Goal: Find specific page/section: Find specific page/section

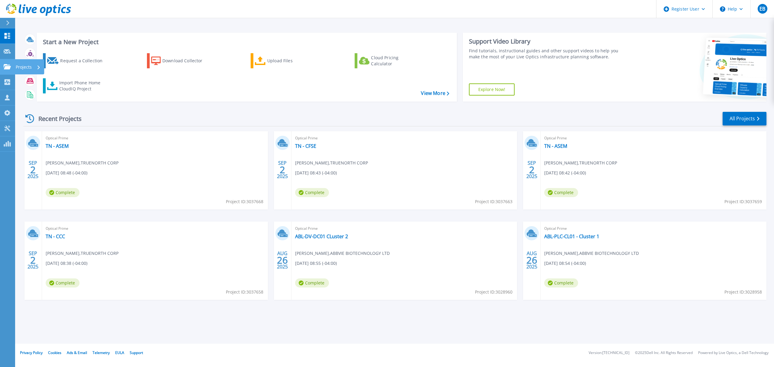
click at [20, 67] on p "Projects" at bounding box center [24, 67] width 16 height 16
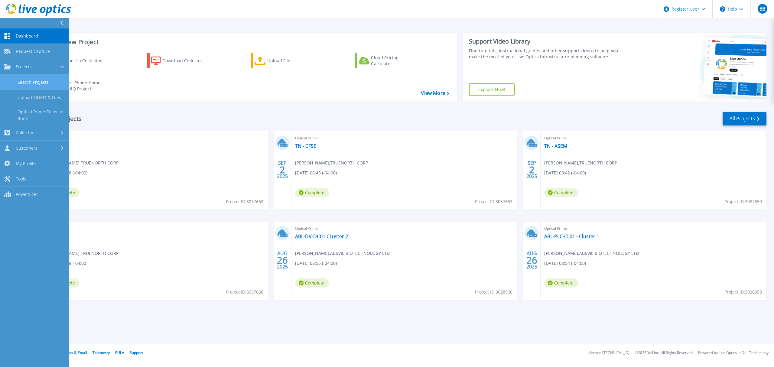
click at [28, 81] on link "Search Projects" at bounding box center [34, 82] width 69 height 15
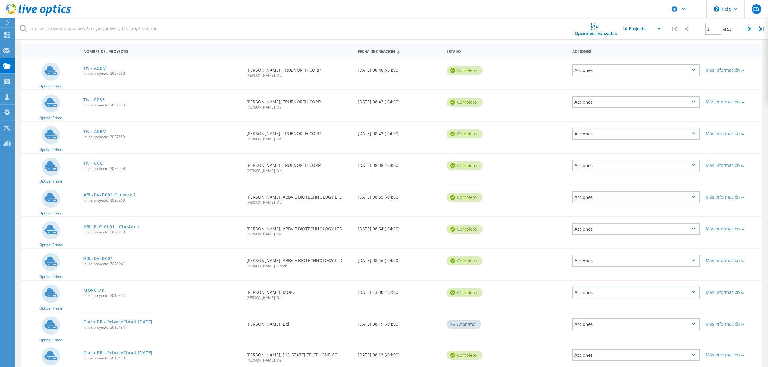
scroll to position [14, 0]
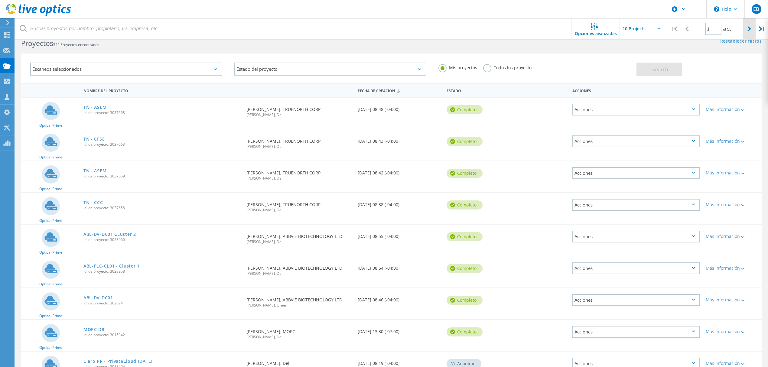
click at [749, 26] on lo-svg-helper at bounding box center [750, 28] width 4 height 5
type input "2"
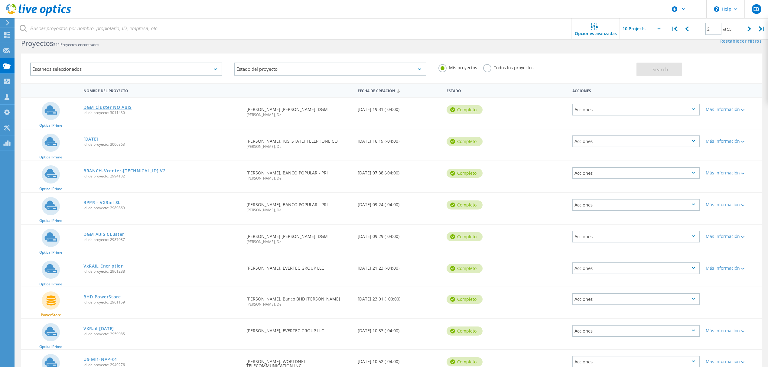
click at [109, 106] on link "DGM Cluster NO ABIS" at bounding box center [107, 107] width 48 height 4
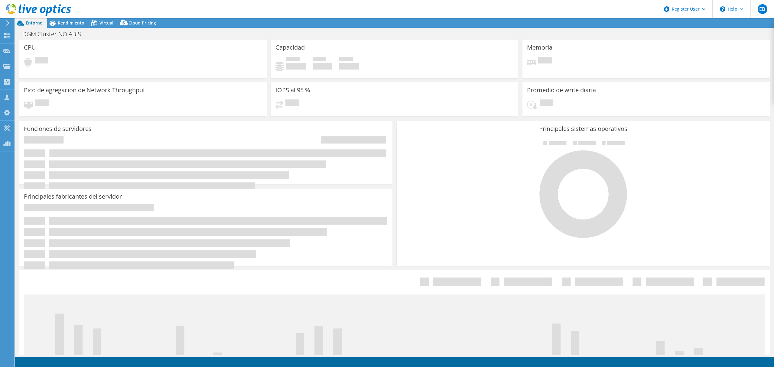
select select "USD"
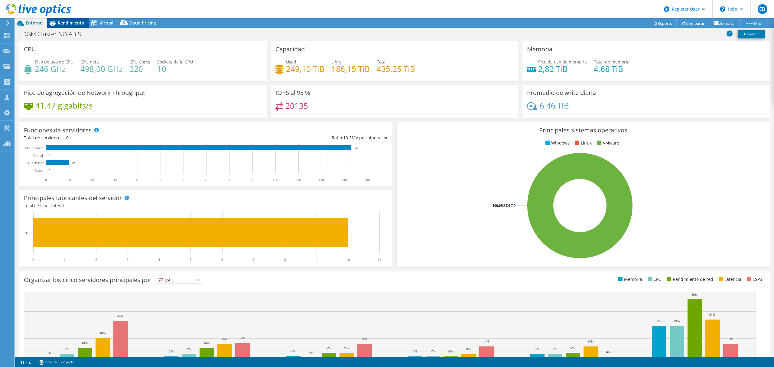
click at [73, 20] on span "Rendimiento" at bounding box center [71, 23] width 27 height 6
